Goal: Information Seeking & Learning: Learn about a topic

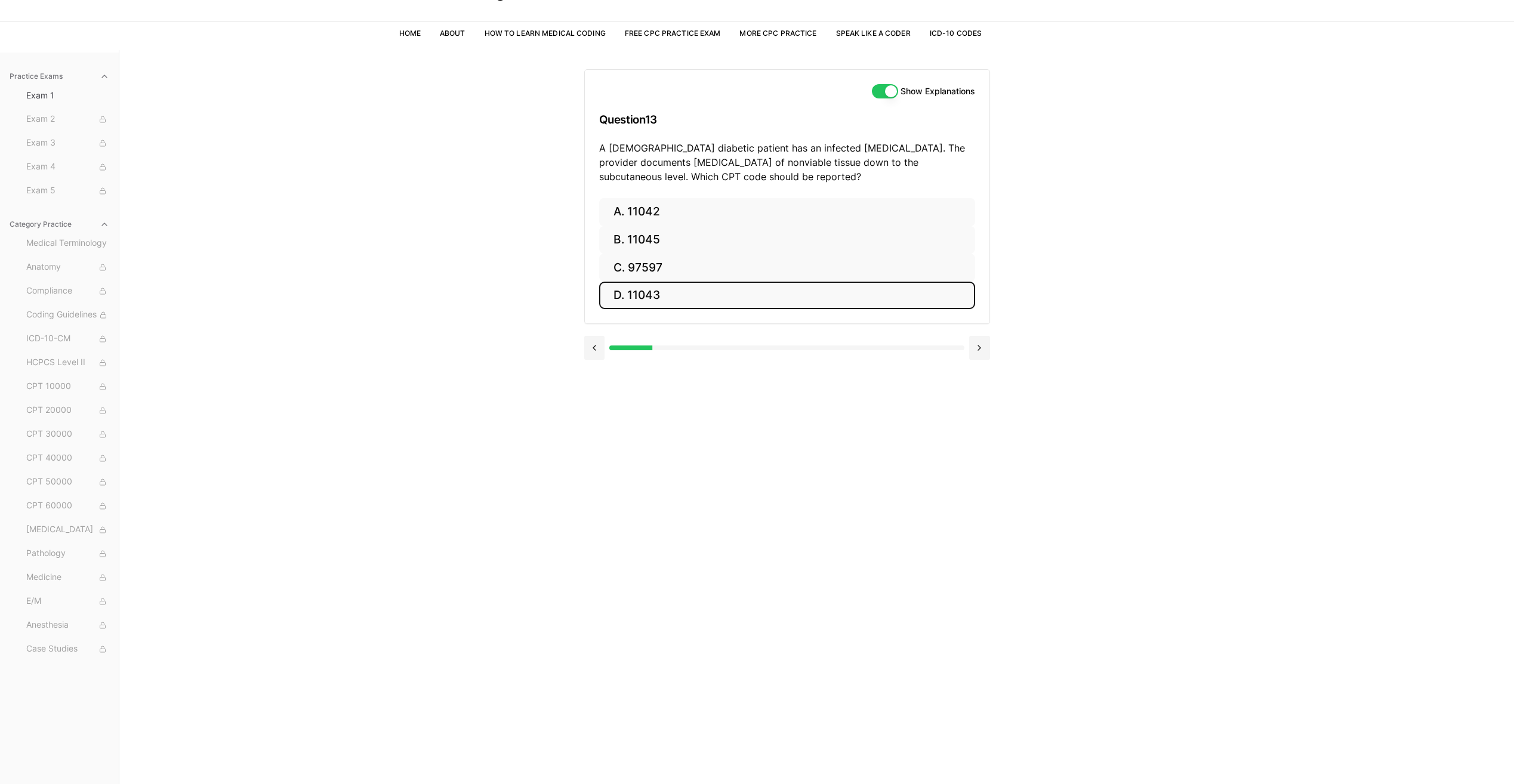
click at [780, 290] on button "D. 11043" at bounding box center [787, 295] width 376 height 28
click at [599, 453] on button at bounding box center [595, 454] width 21 height 24
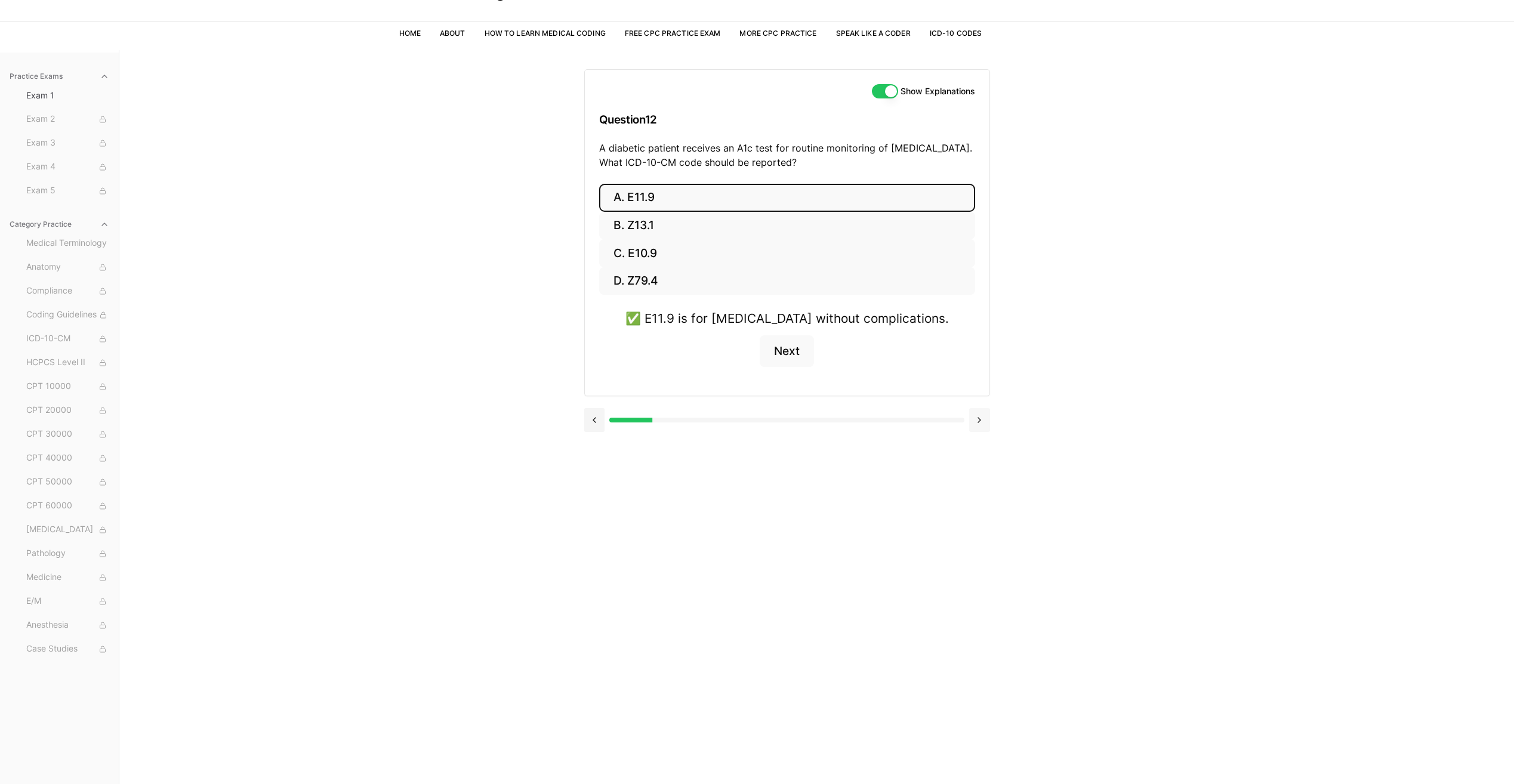
click at [985, 423] on button at bounding box center [979, 420] width 21 height 24
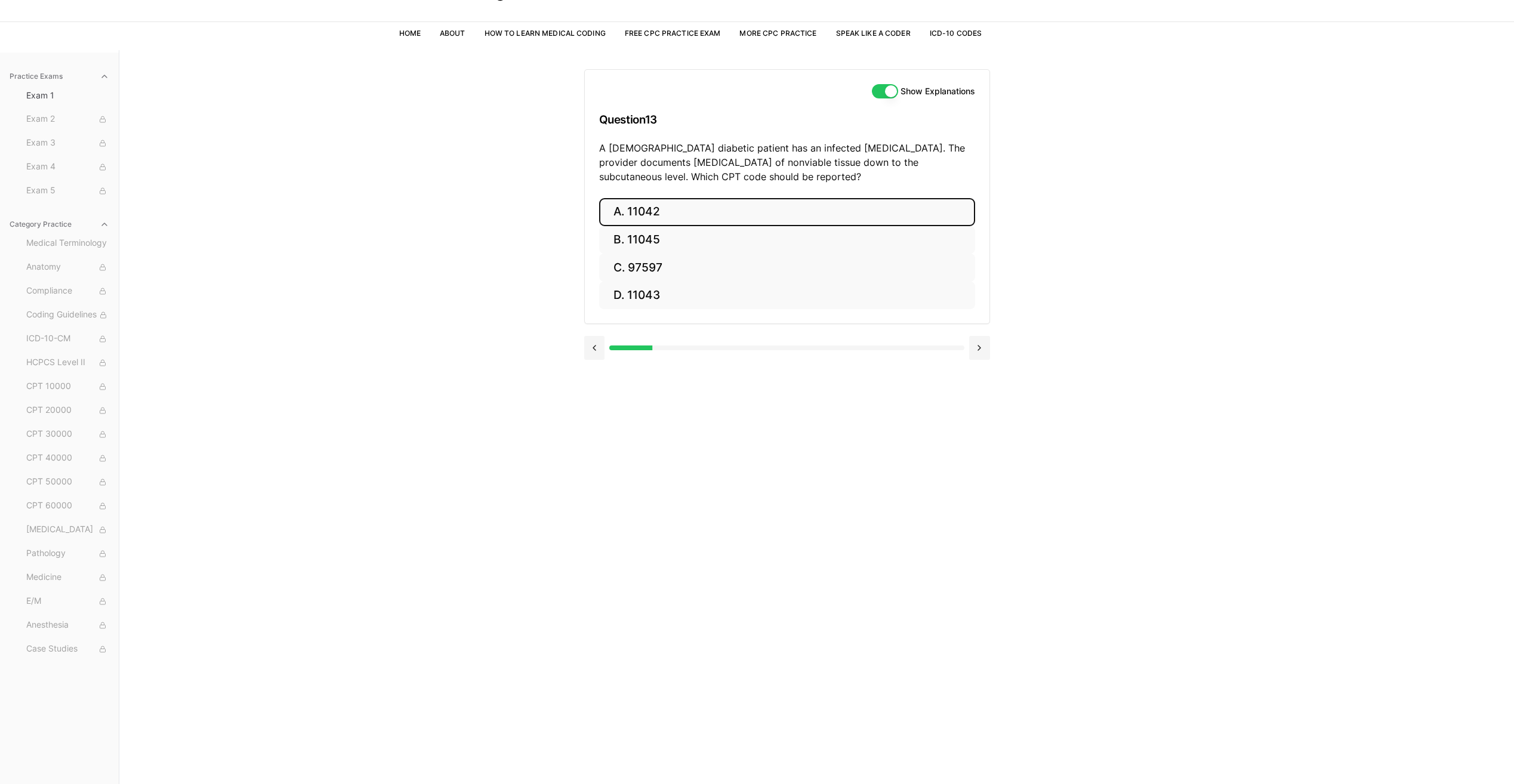
click at [728, 220] on button "A. 11042" at bounding box center [787, 212] width 376 height 28
click at [771, 387] on button "Next" at bounding box center [786, 384] width 54 height 32
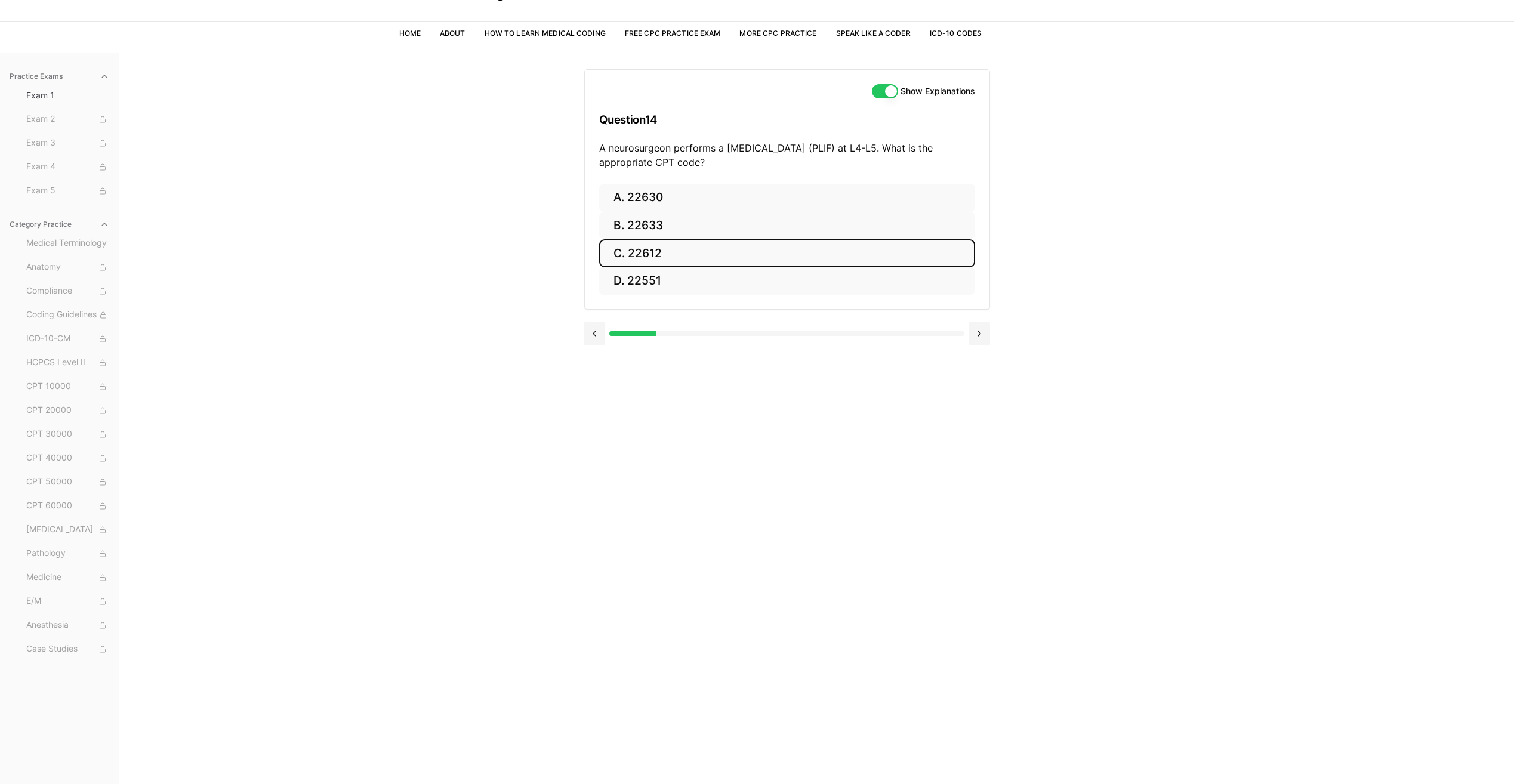
click at [785, 252] on button "C. 22612" at bounding box center [787, 253] width 376 height 28
click at [584, 421] on button at bounding box center [595, 420] width 21 height 24
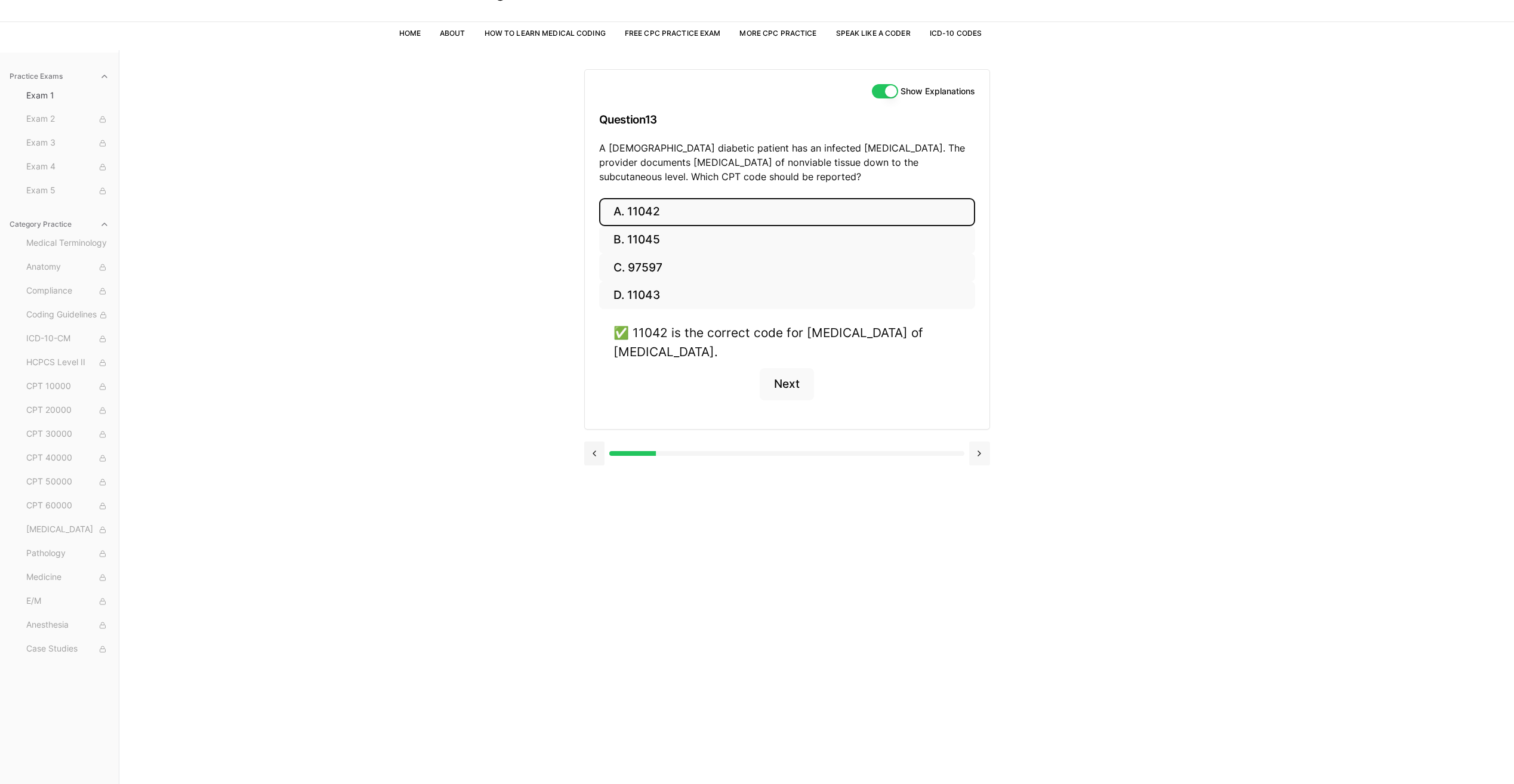
click at [985, 453] on button at bounding box center [979, 454] width 21 height 24
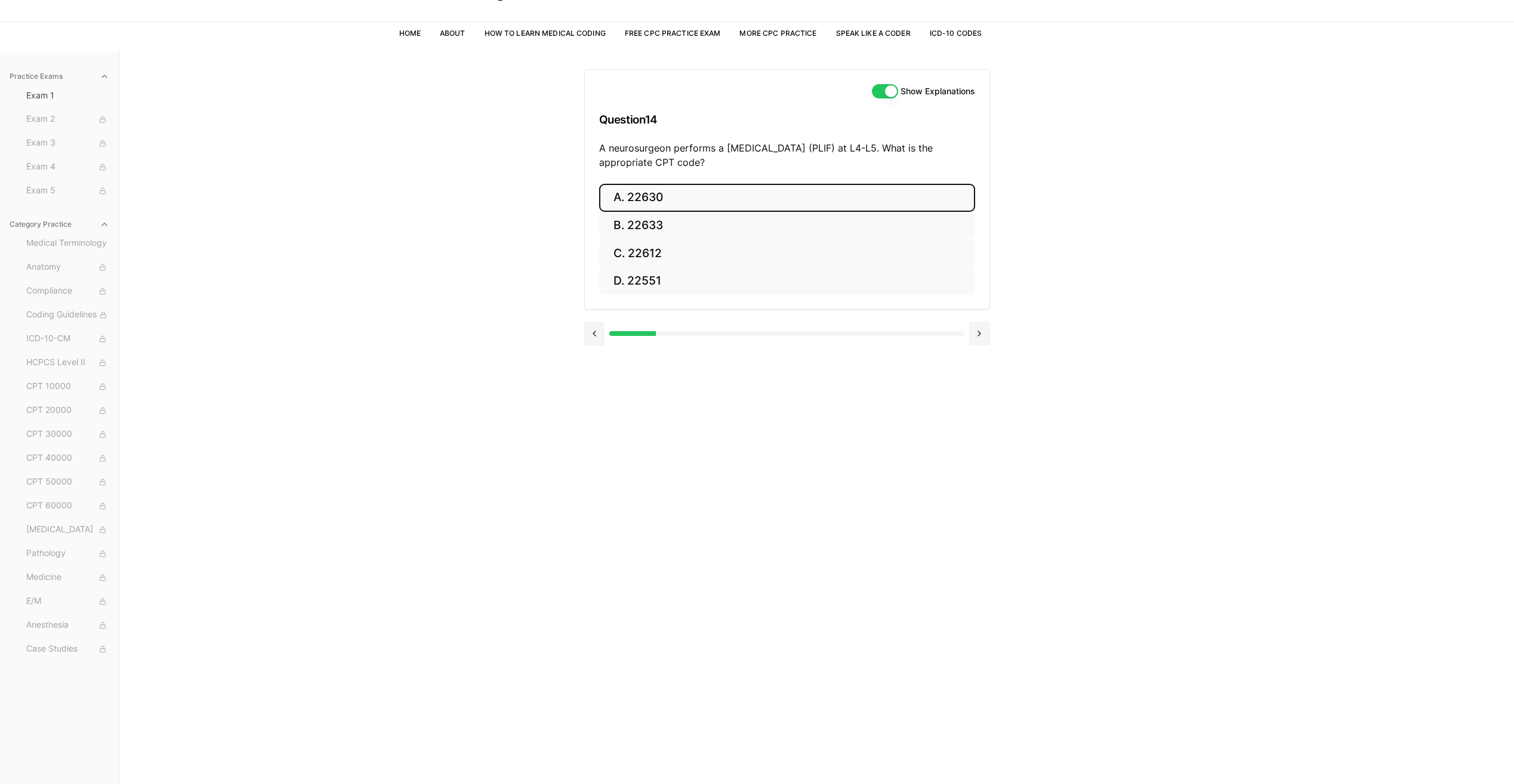
click at [642, 205] on button "A. 22630" at bounding box center [787, 197] width 376 height 28
click at [976, 439] on button at bounding box center [979, 439] width 21 height 24
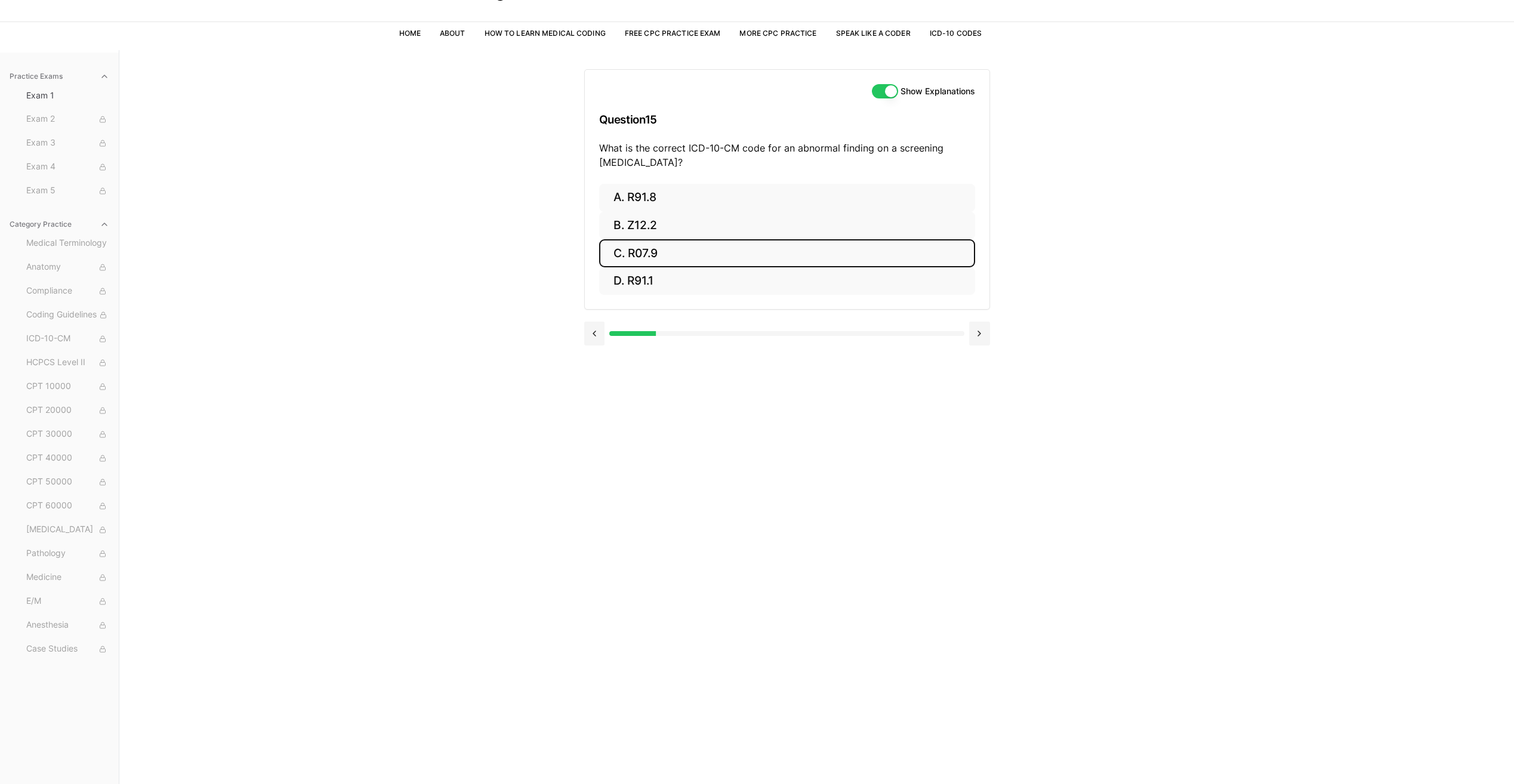
click at [689, 260] on button "C. R07.9" at bounding box center [787, 253] width 376 height 28
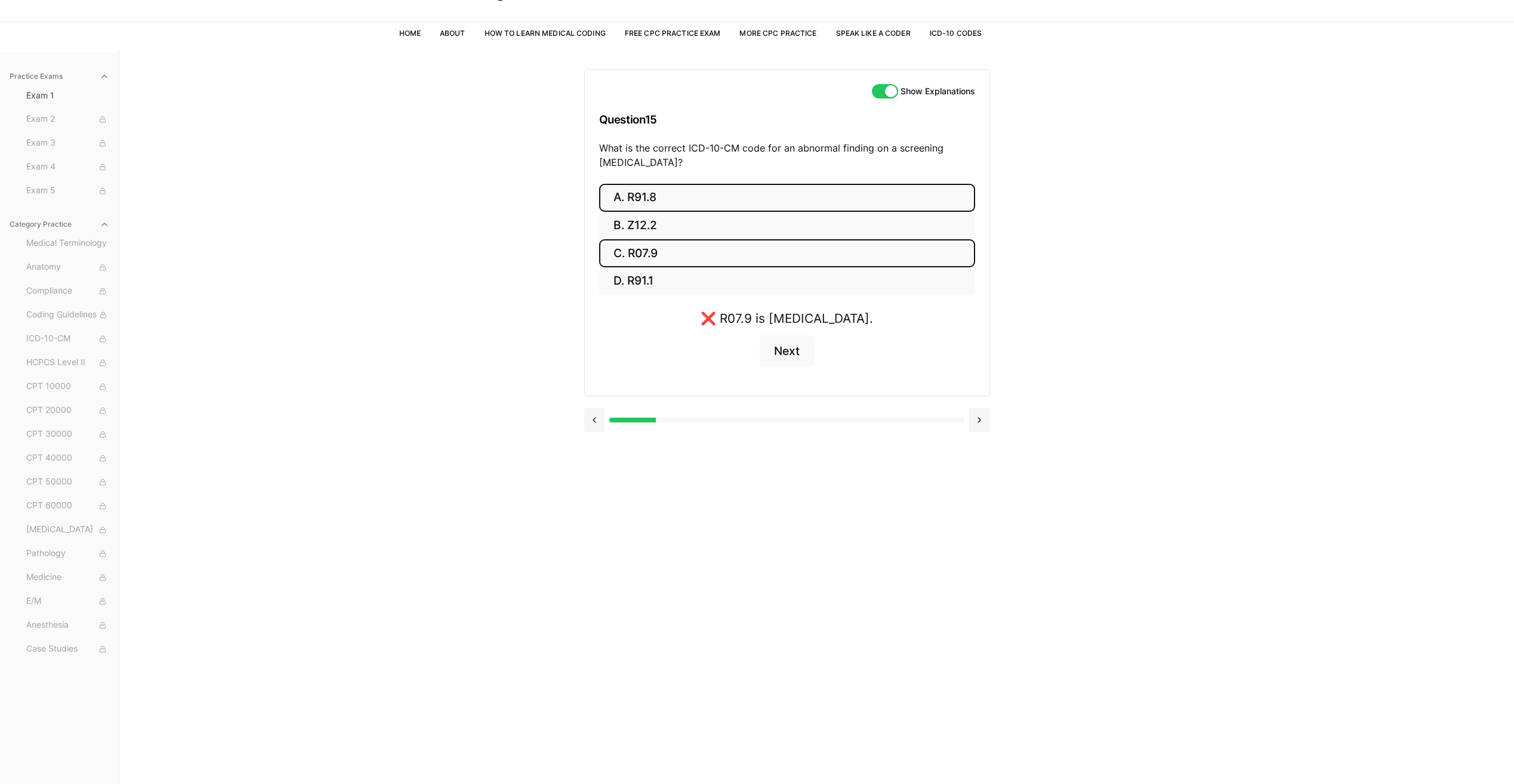
click at [679, 201] on button "A. R91.8" at bounding box center [787, 197] width 376 height 28
